Goal: Task Accomplishment & Management: Manage account settings

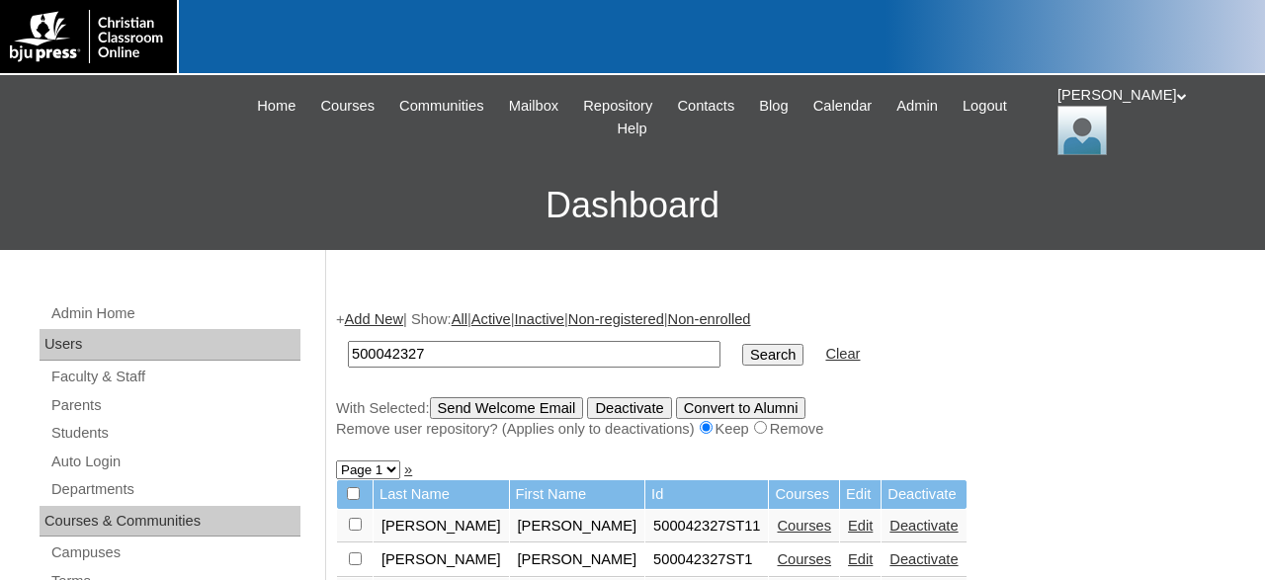
click at [1092, 104] on div "[PERSON_NAME] My Profile My Settings Logout" at bounding box center [1151, 120] width 188 height 70
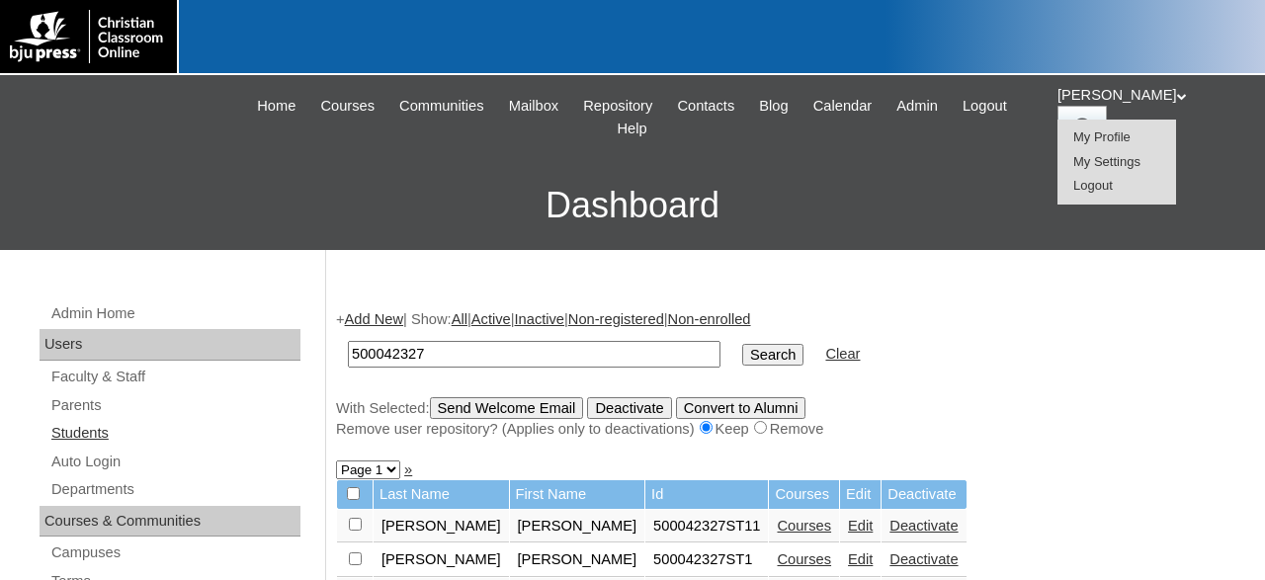
click at [94, 429] on link "Students" at bounding box center [174, 433] width 251 height 25
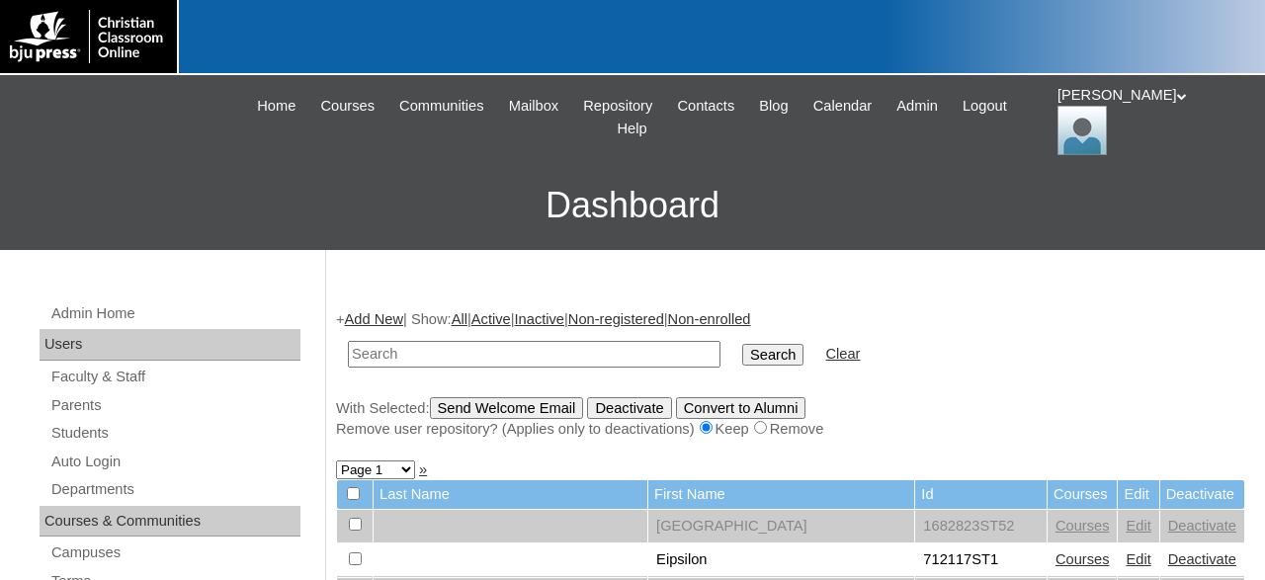
drag, startPoint x: 498, startPoint y: 349, endPoint x: 301, endPoint y: 353, distance: 196.7
click at [348, 353] on input "text" at bounding box center [534, 354] width 373 height 27
type input "kanyike"
click at [742, 344] on input "Search" at bounding box center [772, 355] width 61 height 22
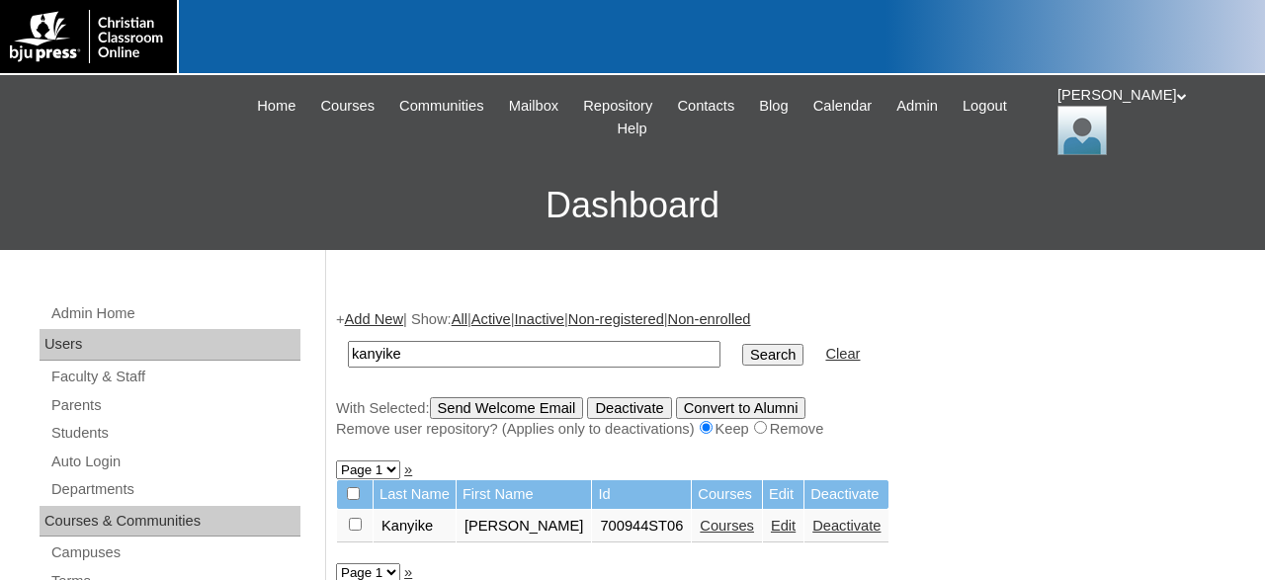
scroll to position [206, 0]
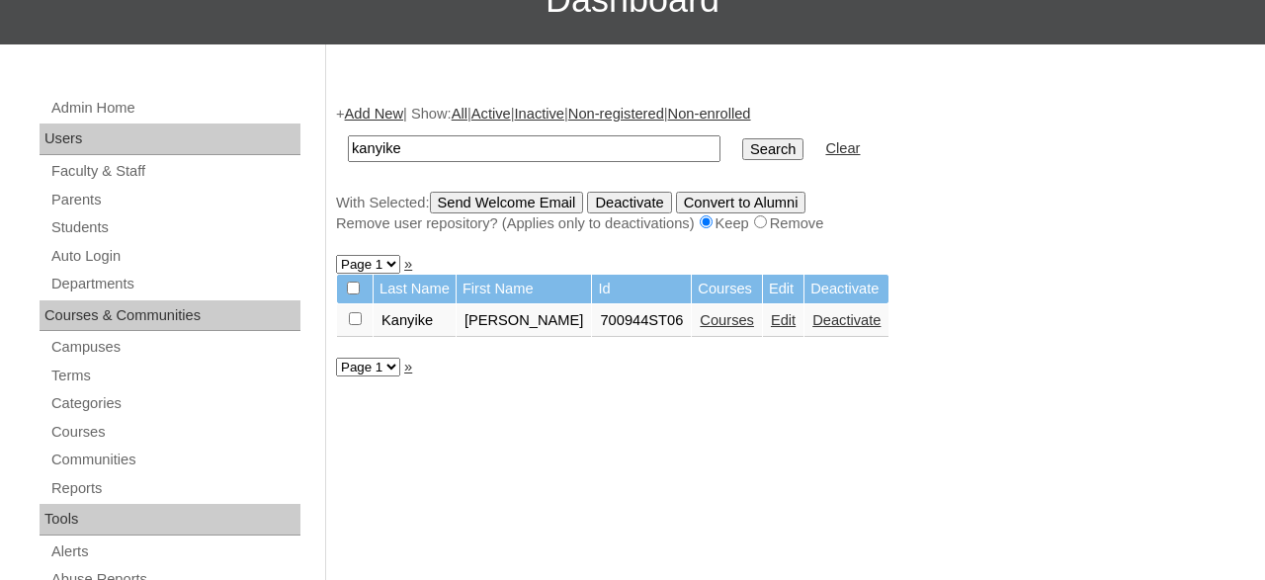
click at [700, 328] on link "Courses" at bounding box center [727, 320] width 54 height 16
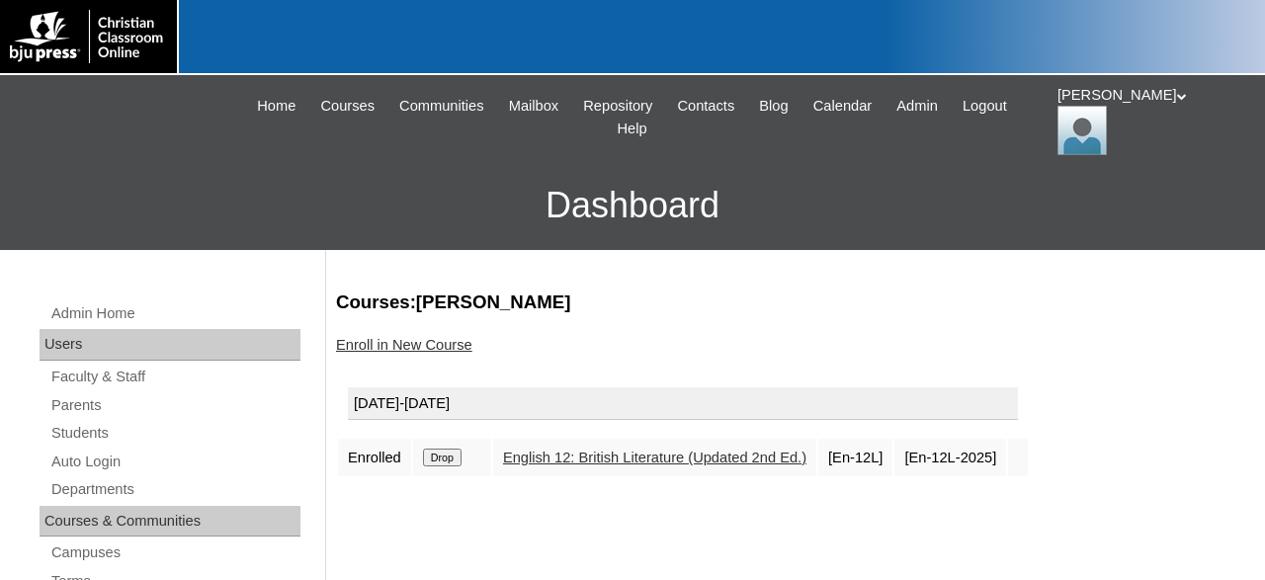
click at [447, 455] on input "Drop" at bounding box center [442, 458] width 39 height 18
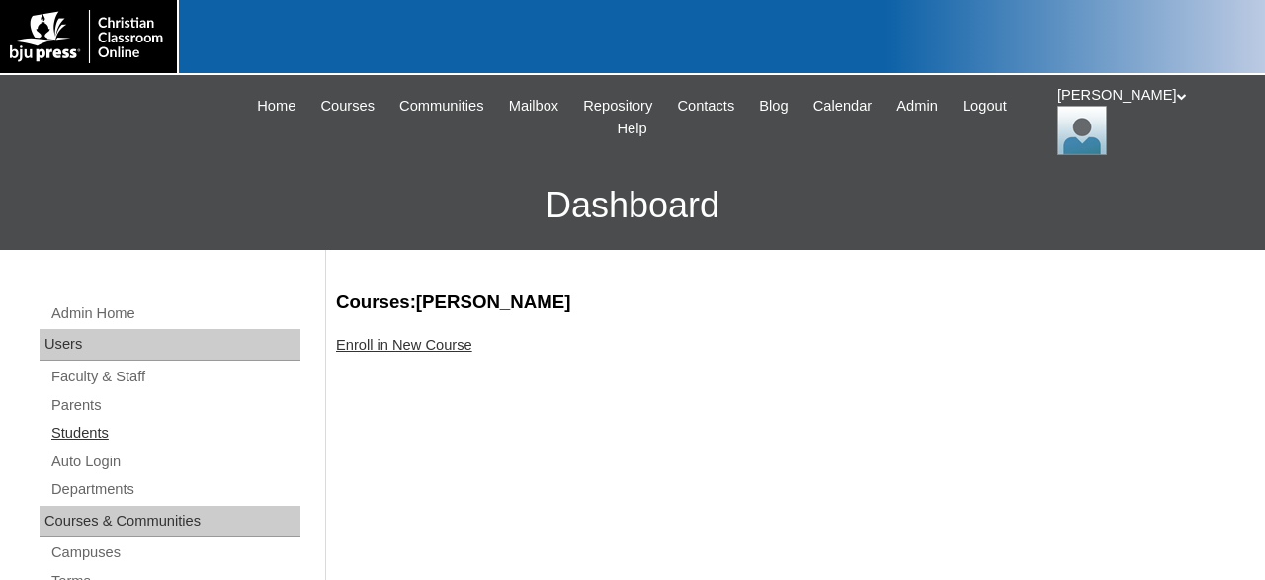
click at [87, 438] on link "Students" at bounding box center [174, 433] width 251 height 25
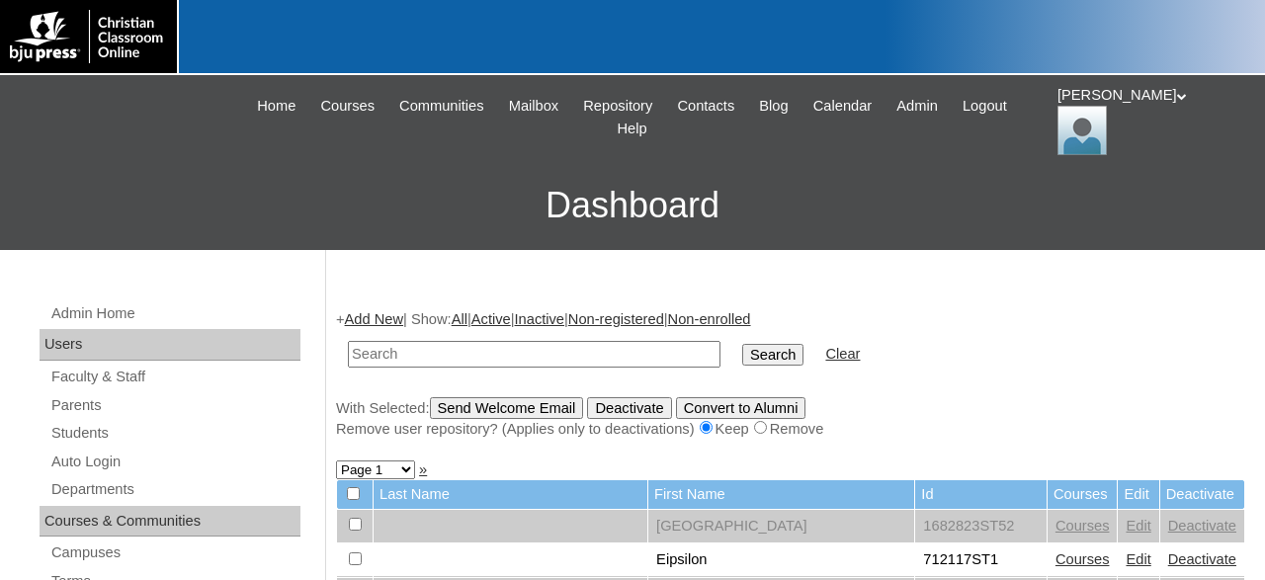
click at [544, 356] on input "text" at bounding box center [534, 354] width 373 height 27
drag, startPoint x: 578, startPoint y: 353, endPoint x: 317, endPoint y: 351, distance: 260.9
click at [348, 351] on input "5000" at bounding box center [534, 354] width 373 height 27
type input "Kanyike"
click at [742, 344] on input "Search" at bounding box center [772, 355] width 61 height 22
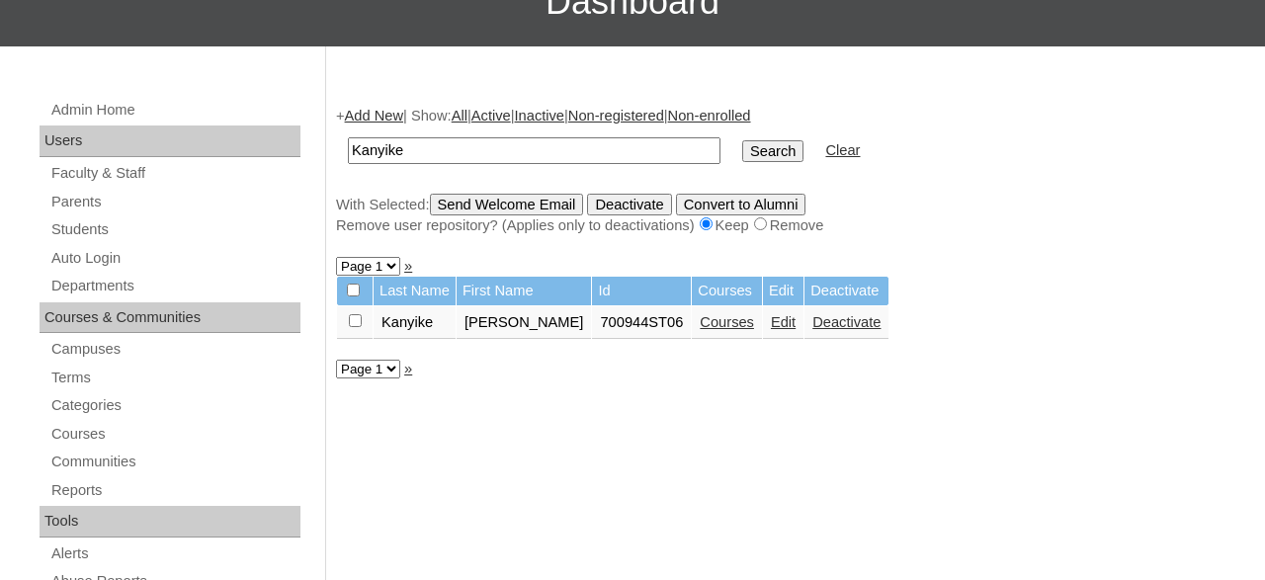
scroll to position [206, 0]
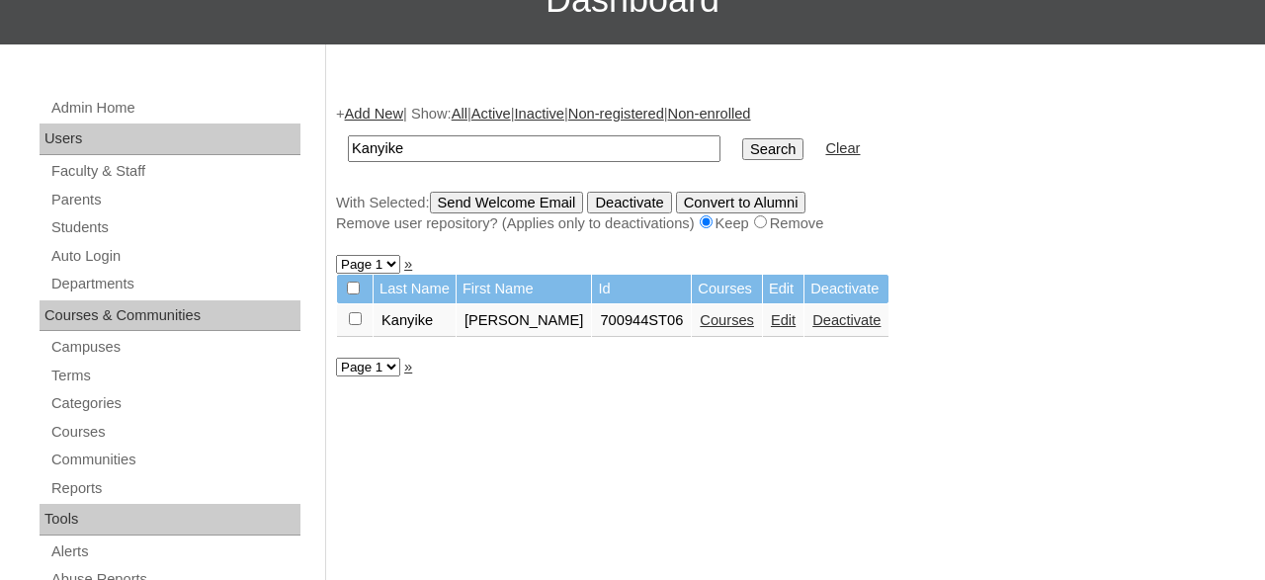
click at [771, 325] on link "Edit" at bounding box center [783, 320] width 25 height 16
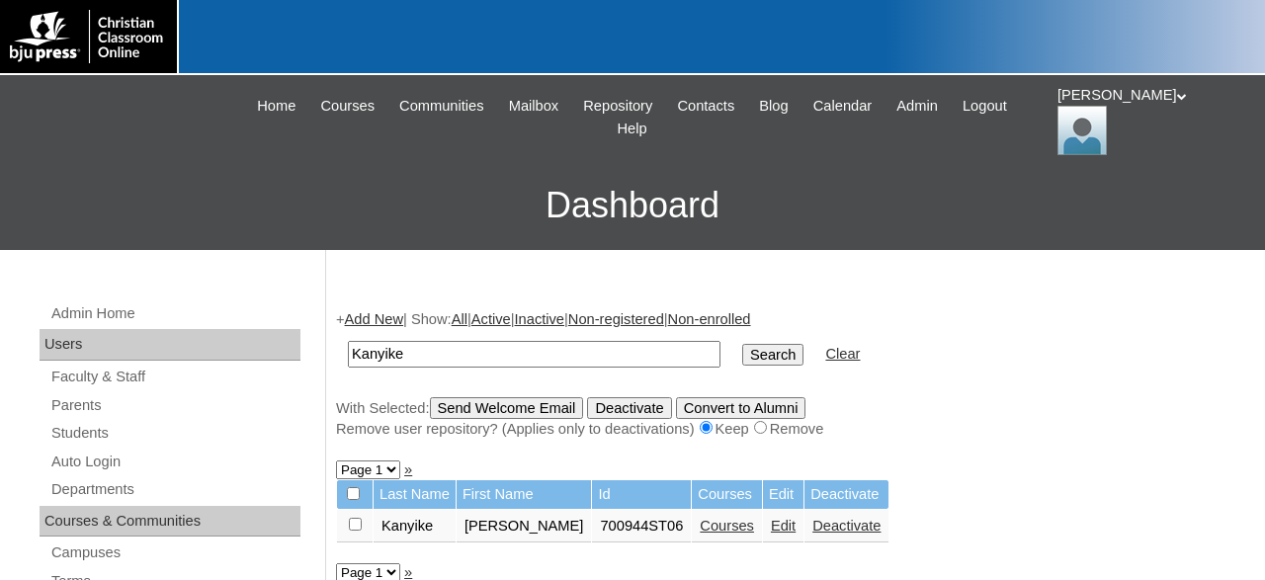
scroll to position [206, 0]
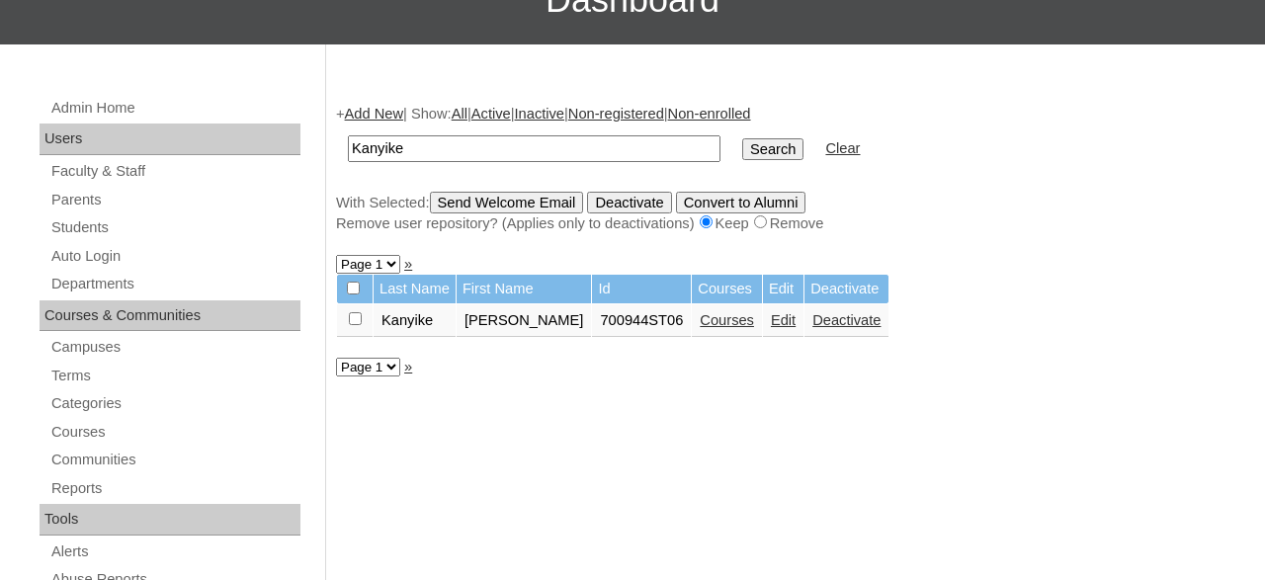
click at [812, 327] on link "Deactivate" at bounding box center [846, 320] width 68 height 16
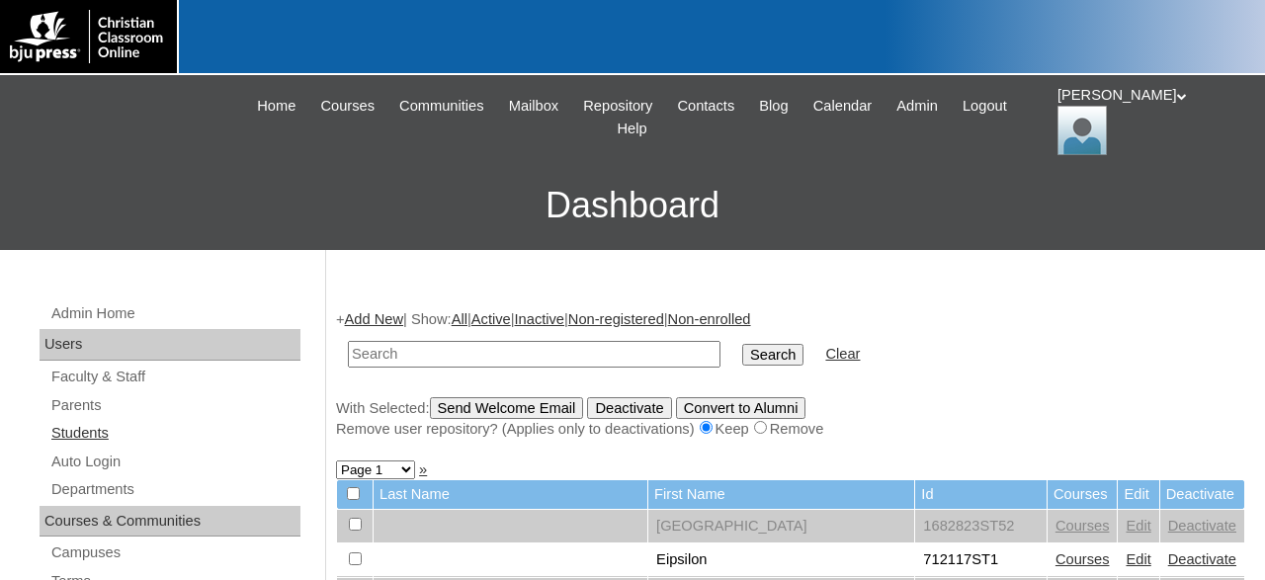
click at [76, 432] on link "Students" at bounding box center [174, 433] width 251 height 25
click at [517, 349] on input "text" at bounding box center [534, 354] width 373 height 27
type input "783856"
click at [742, 344] on input "Search" at bounding box center [772, 355] width 61 height 22
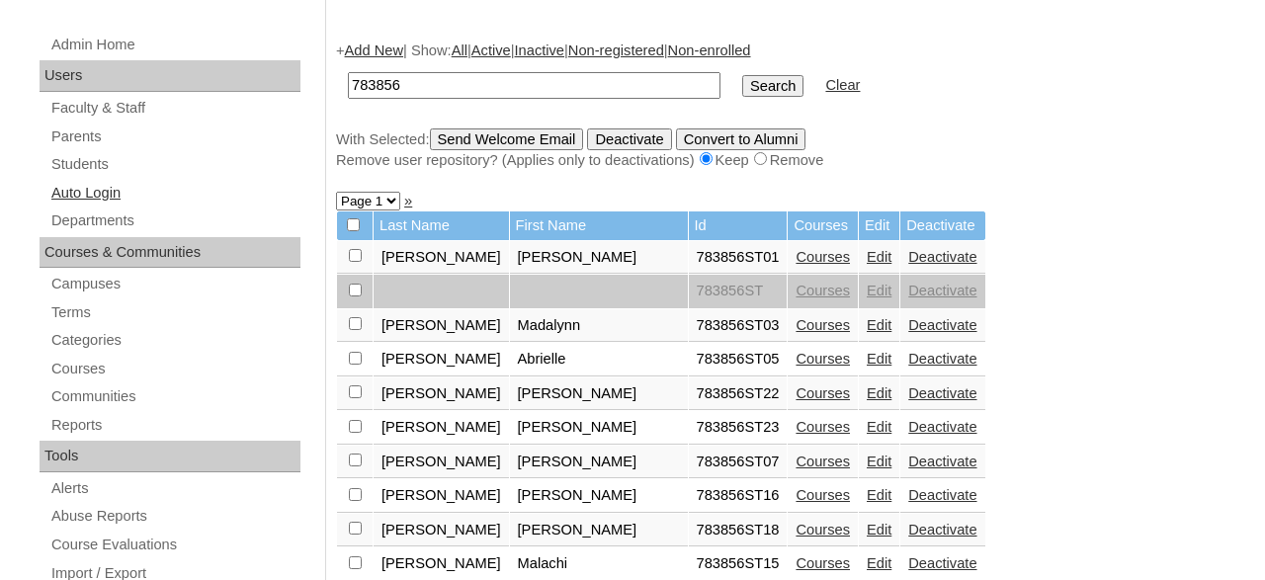
scroll to position [206, 0]
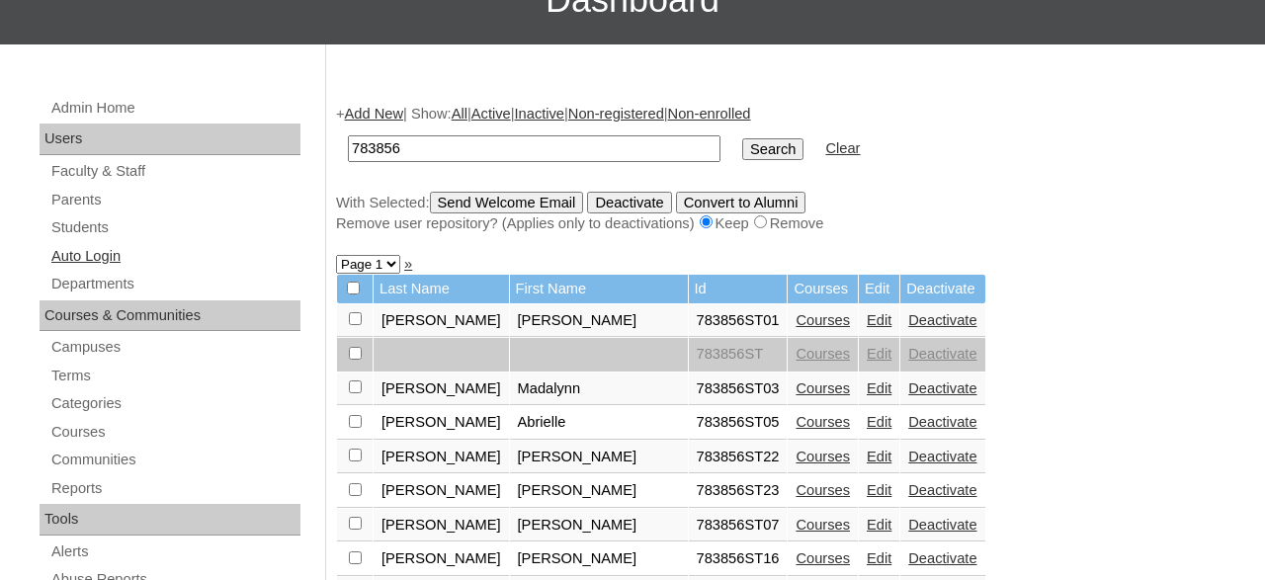
click at [123, 253] on link "Auto Login" at bounding box center [174, 256] width 251 height 25
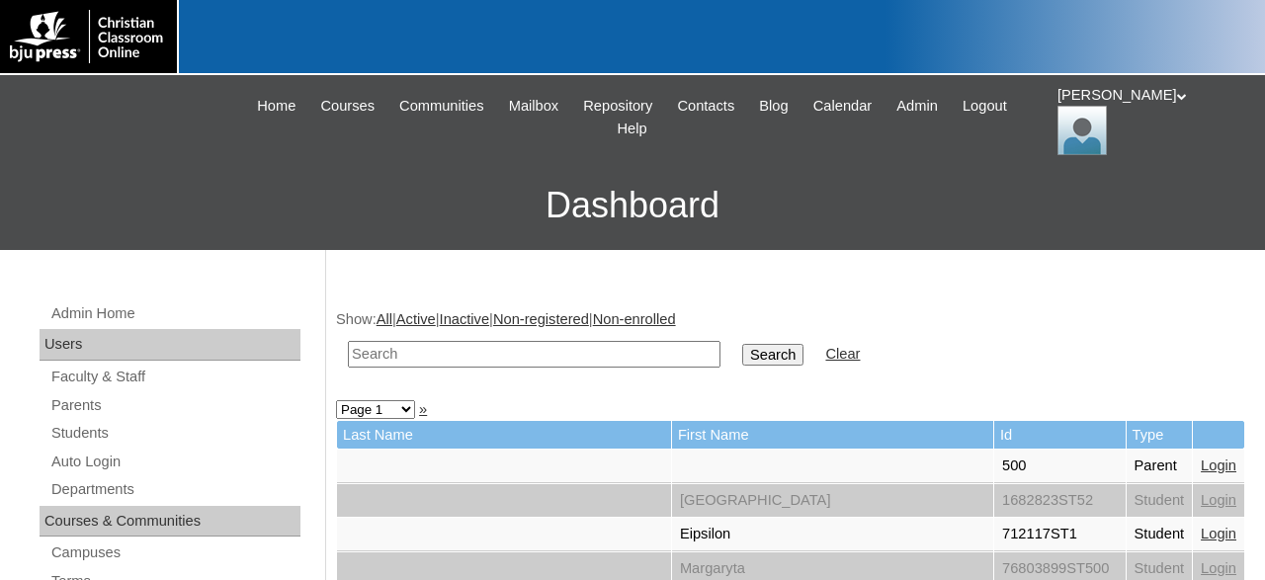
click at [626, 353] on input "text" at bounding box center [534, 354] width 373 height 27
type input "783856"
click at [742, 344] on input "Search" at bounding box center [772, 355] width 61 height 22
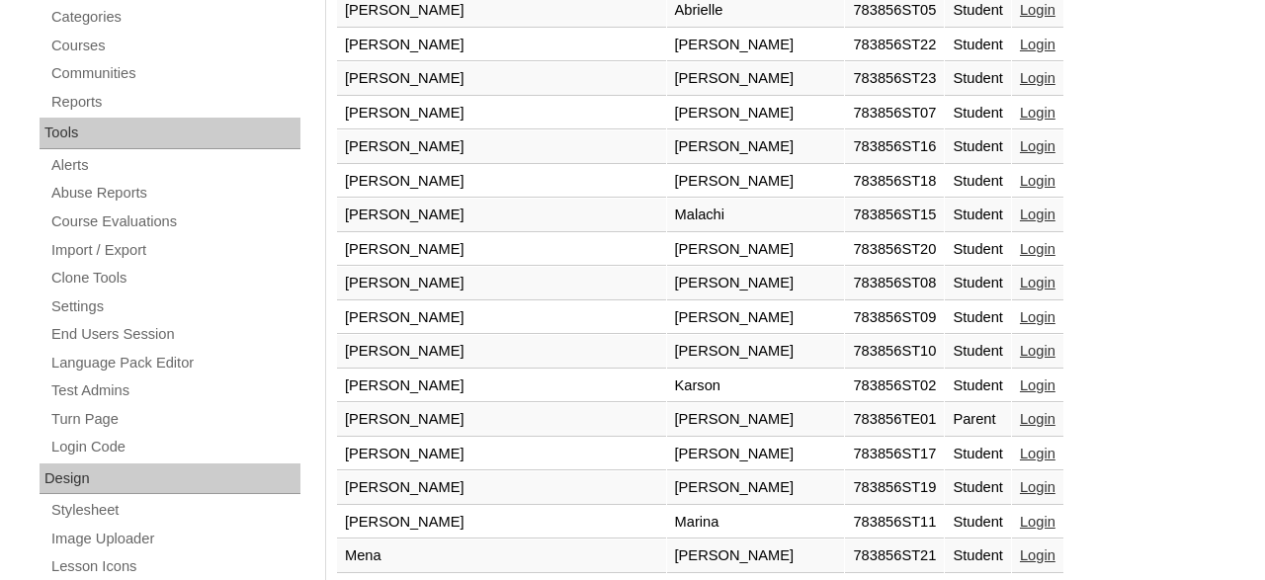
scroll to position [617, 0]
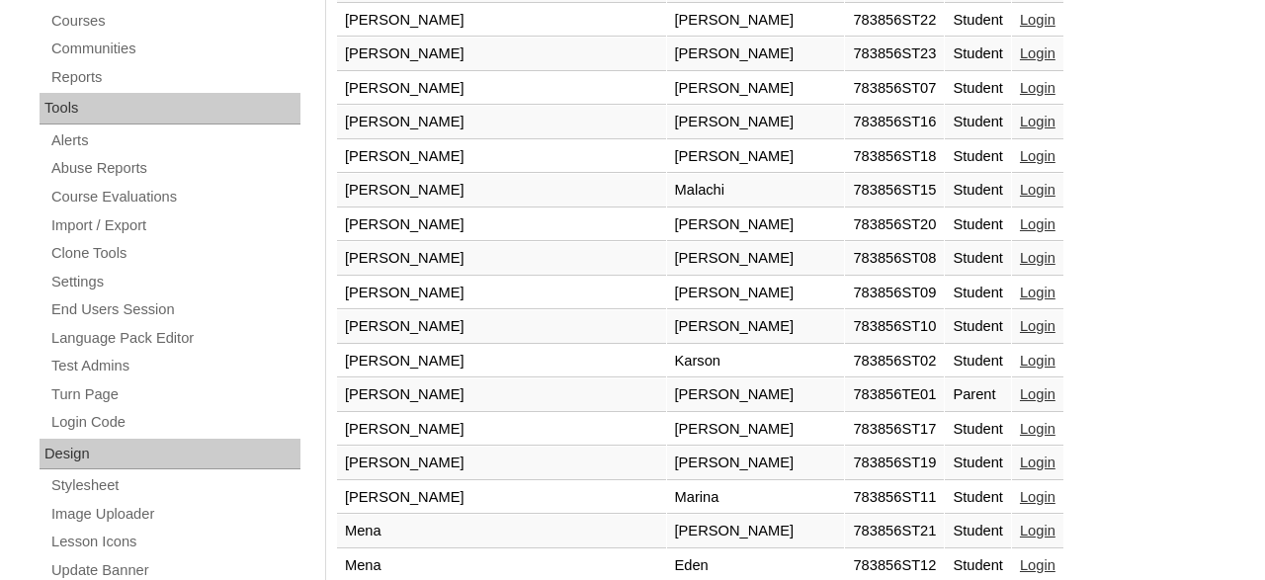
click at [1020, 323] on link "Login" at bounding box center [1038, 326] width 36 height 16
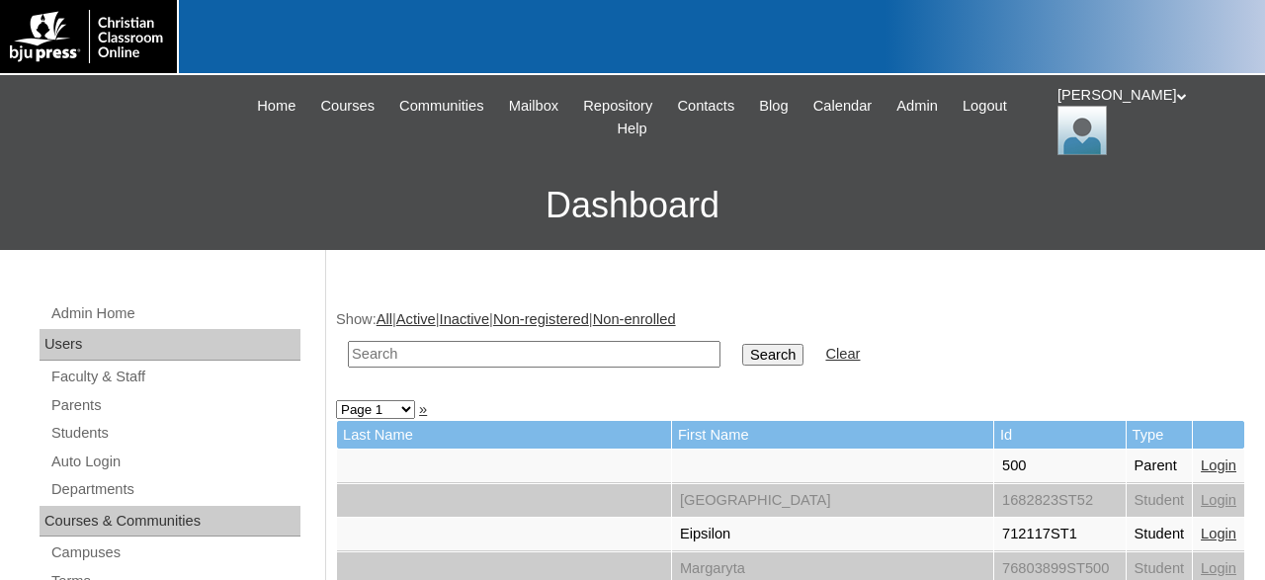
click at [487, 361] on input "text" at bounding box center [534, 354] width 373 height 27
type input "783856"
click at [742, 344] on input "Search" at bounding box center [772, 355] width 61 height 22
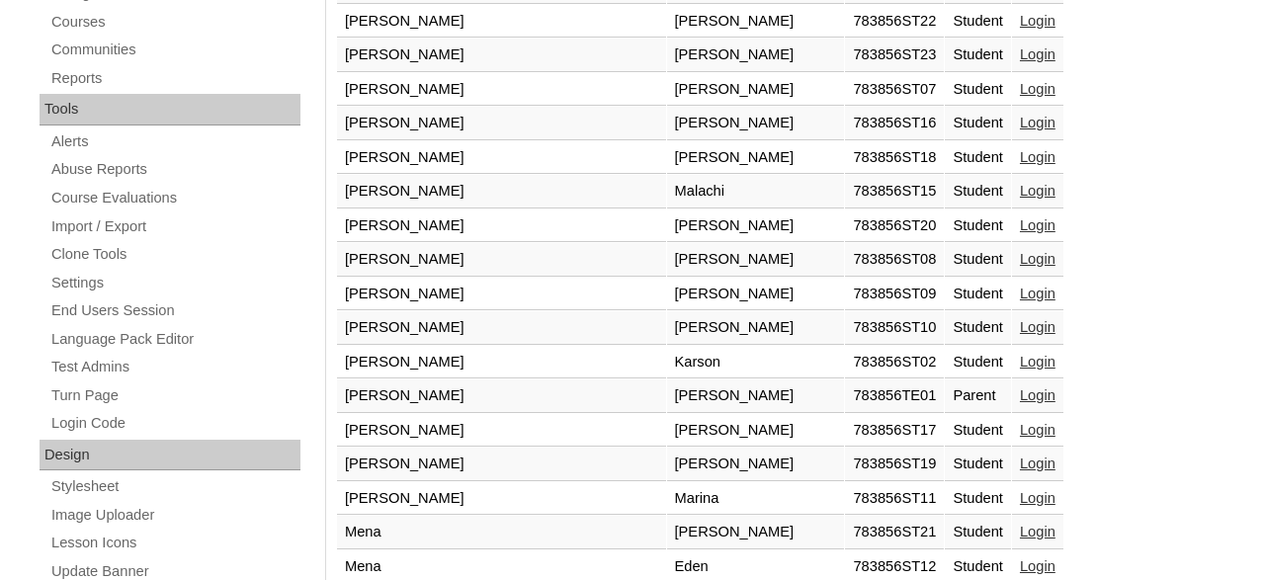
scroll to position [719, 0]
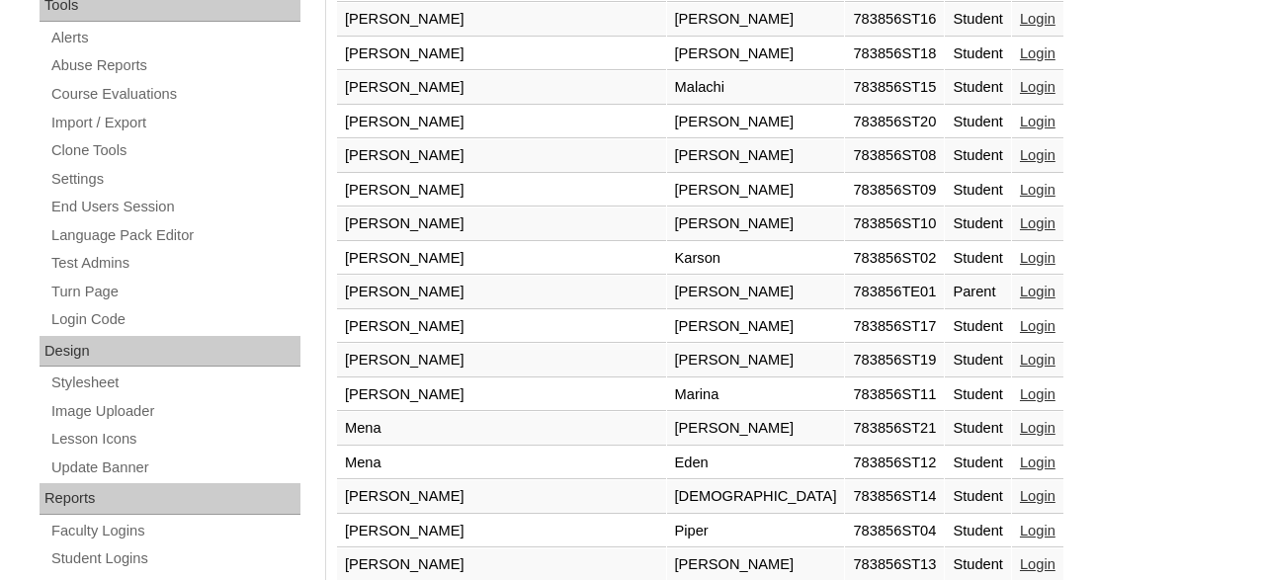
click at [1020, 253] on link "Login" at bounding box center [1038, 258] width 36 height 16
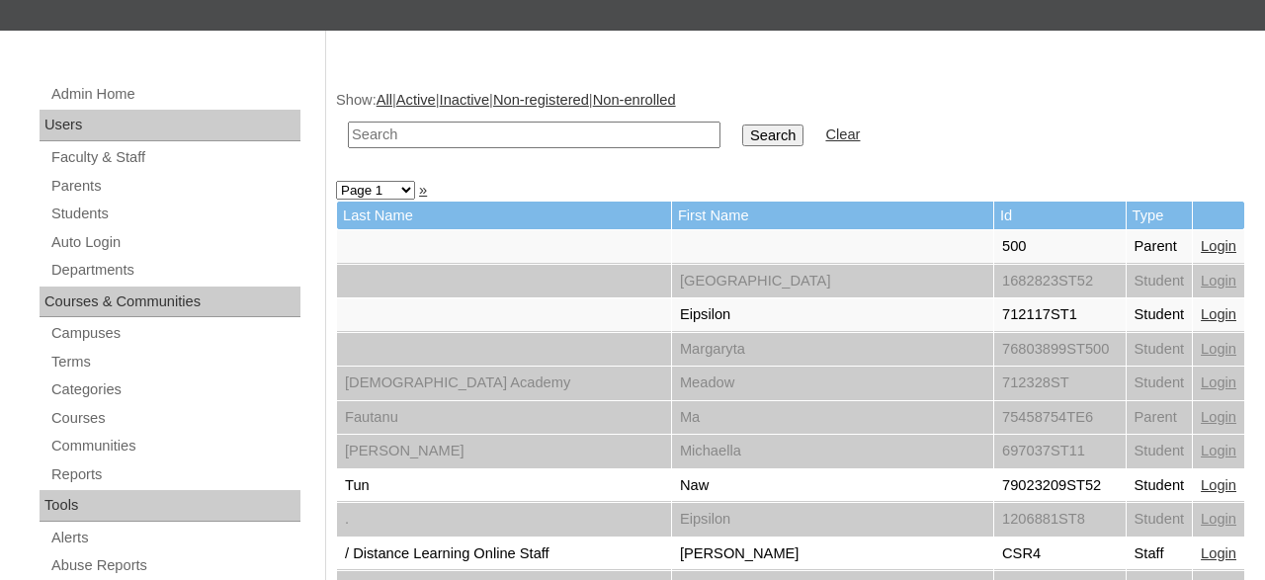
scroll to position [103, 0]
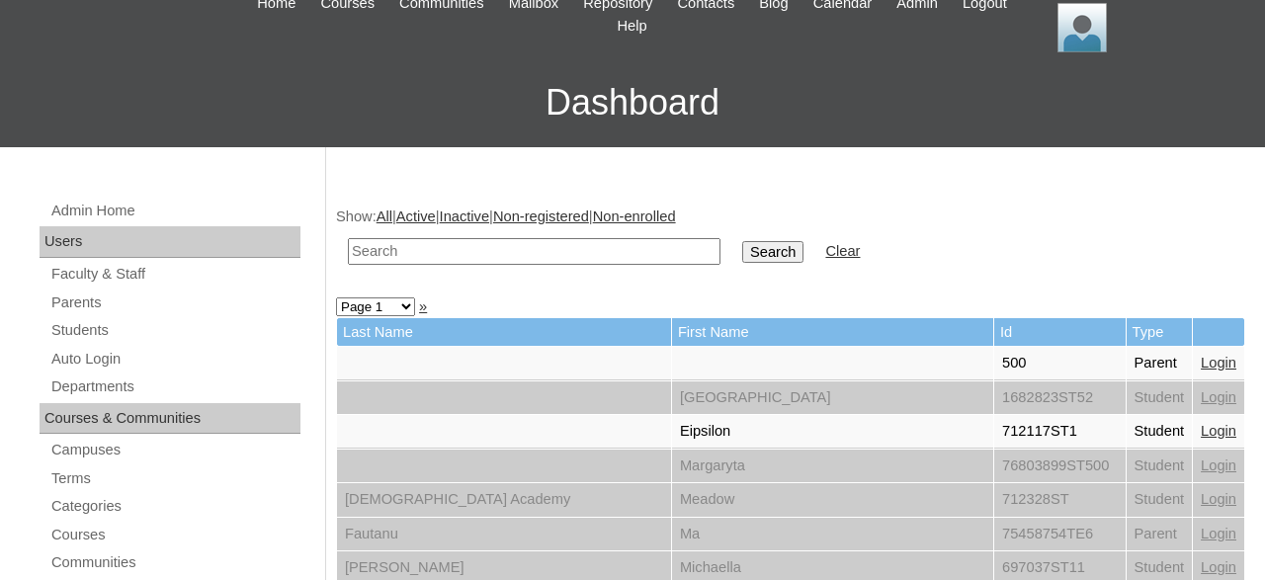
click at [600, 254] on input "text" at bounding box center [534, 251] width 373 height 27
type input "[PERSON_NAME]"
click at [742, 241] on input "Search" at bounding box center [772, 252] width 61 height 22
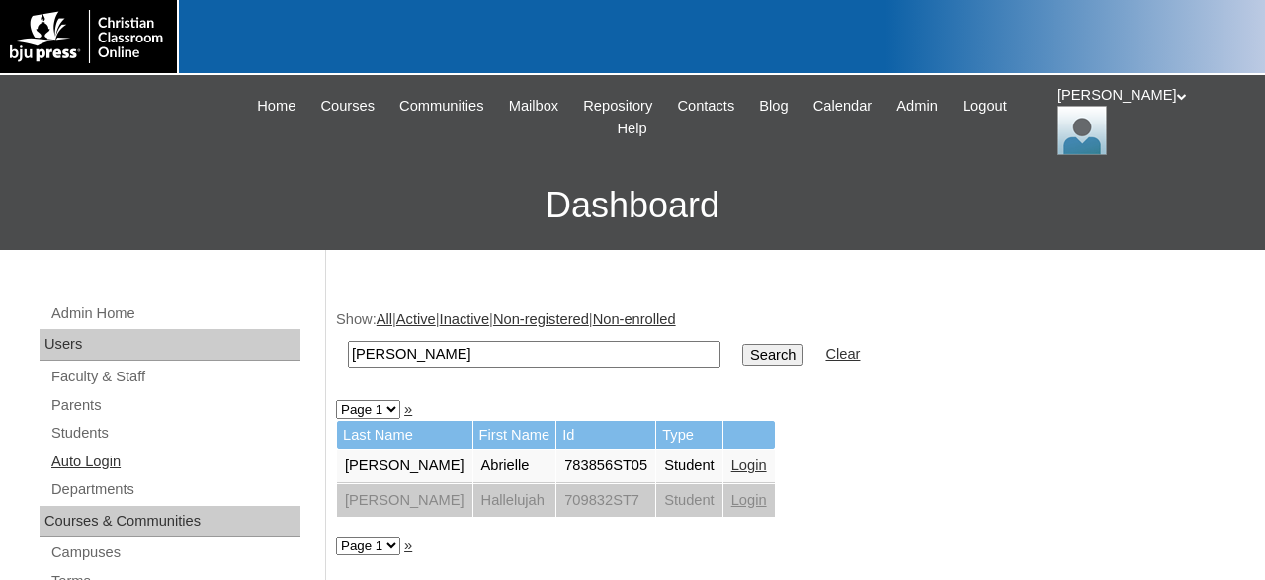
click at [113, 454] on link "Auto Login" at bounding box center [174, 462] width 251 height 25
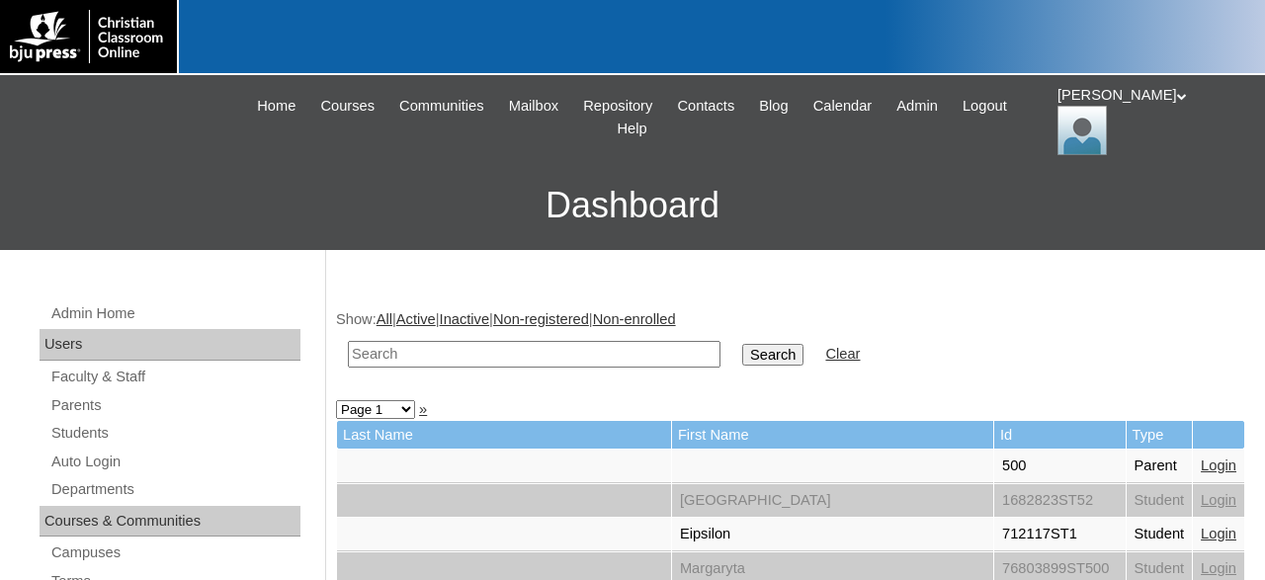
click at [534, 360] on input "text" at bounding box center [534, 354] width 373 height 27
type input "Brie"
click at [742, 344] on input "Search" at bounding box center [772, 355] width 61 height 22
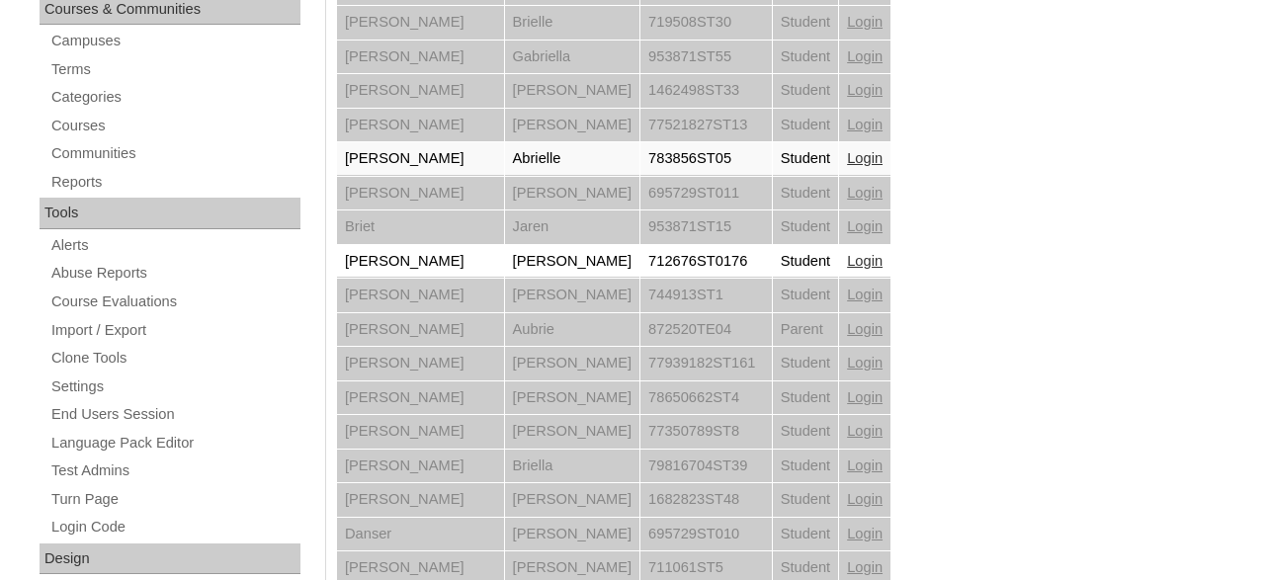
scroll to position [514, 0]
click at [847, 153] on link "Login" at bounding box center [865, 156] width 36 height 16
